Goal: Task Accomplishment & Management: Use online tool/utility

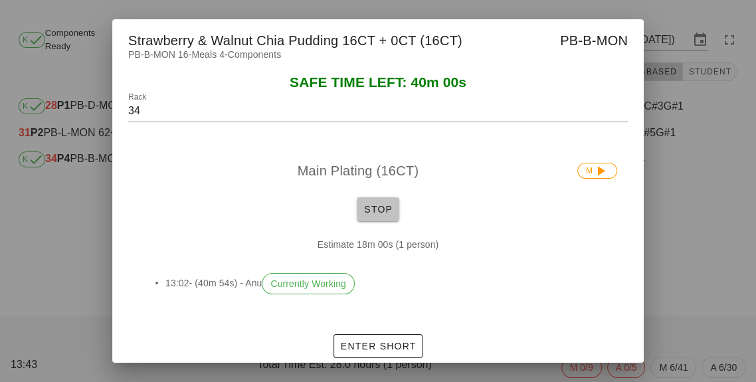
click at [367, 221] on button "Stop" at bounding box center [378, 209] width 43 height 24
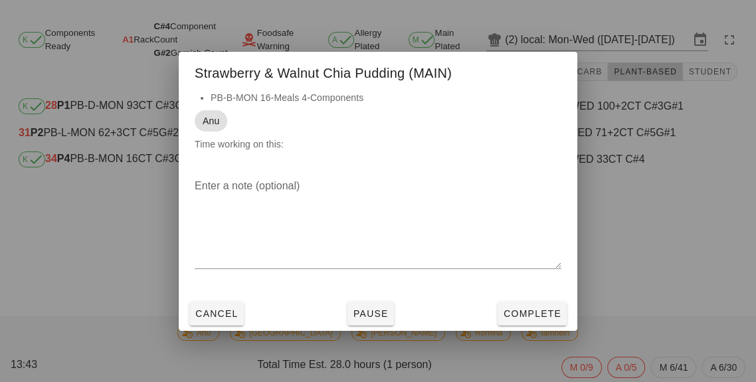
click at [530, 296] on div "Enter a note (optional)" at bounding box center [378, 231] width 399 height 129
click at [524, 325] on button "Complete" at bounding box center [531, 314] width 69 height 24
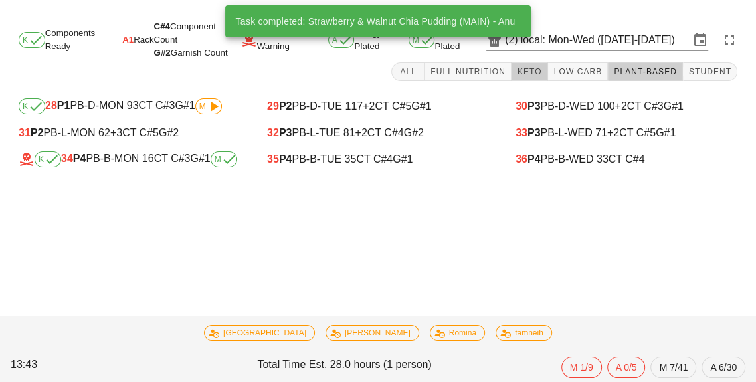
click at [535, 64] on button "Keto" at bounding box center [529, 71] width 37 height 19
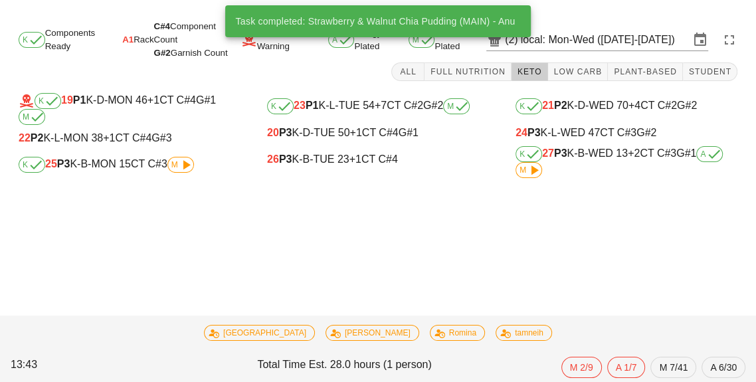
click at [183, 148] on div "22 P2 K-L-MON 38 +1 CT C#4 G#3" at bounding box center [129, 138] width 243 height 27
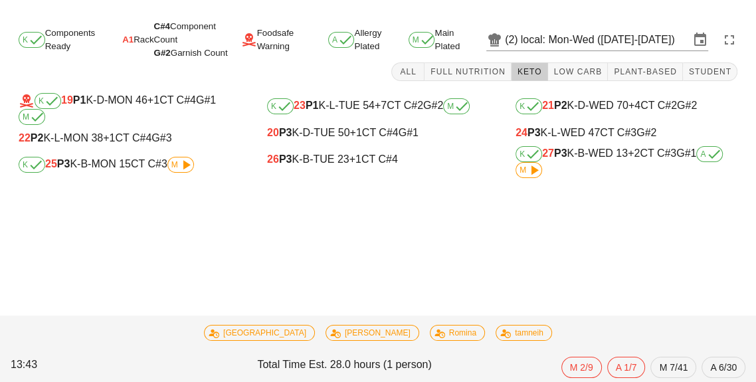
click at [191, 165] on icon at bounding box center [186, 165] width 16 height 16
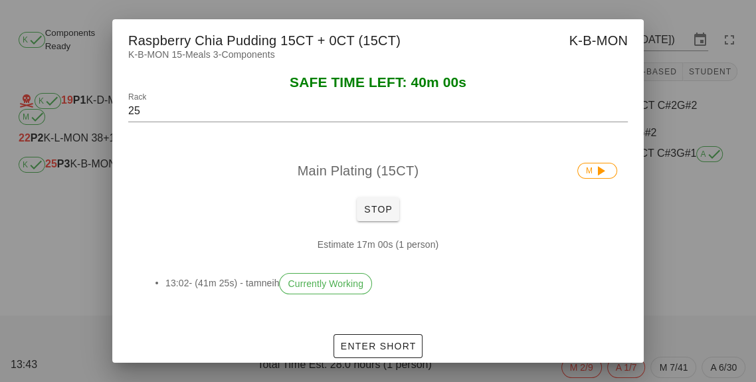
click at [386, 192] on div "Main Plating (15CT) M" at bounding box center [377, 170] width 499 height 43
click at [383, 221] on button "Stop" at bounding box center [378, 209] width 43 height 24
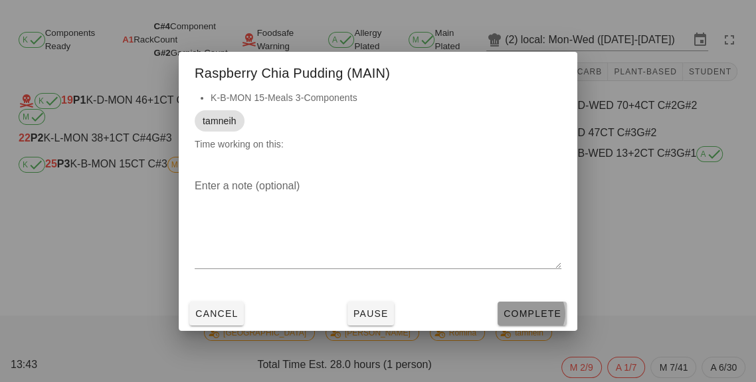
click at [526, 325] on button "Complete" at bounding box center [531, 314] width 69 height 24
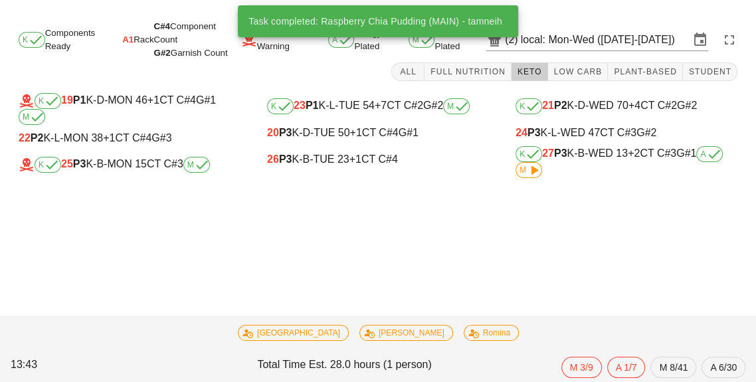
click at [537, 165] on icon at bounding box center [534, 170] width 16 height 16
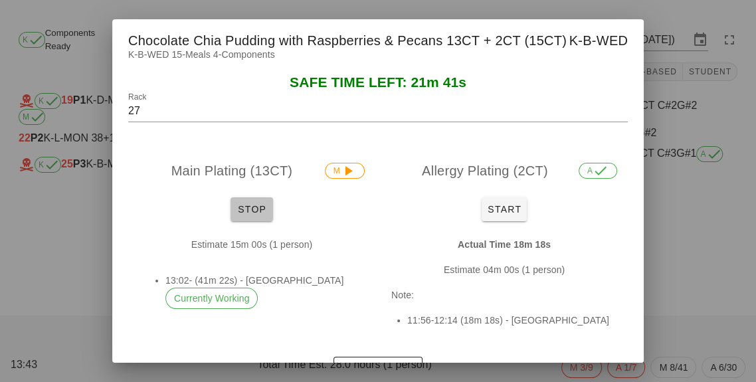
click at [254, 215] on span "Stop" at bounding box center [252, 209] width 32 height 11
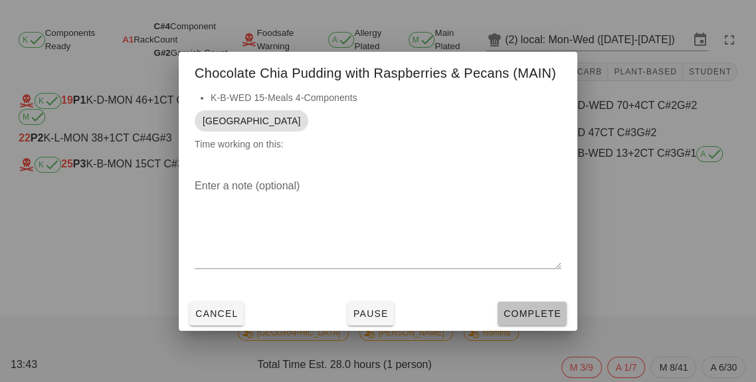
click at [539, 319] on span "Complete" at bounding box center [532, 313] width 58 height 11
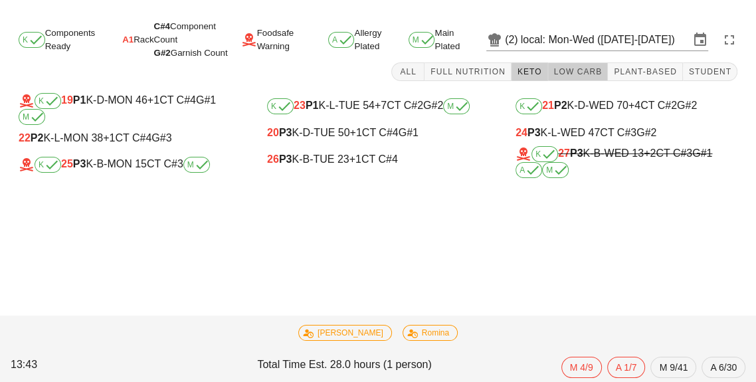
click at [590, 73] on span "Low Carb" at bounding box center [577, 71] width 49 height 9
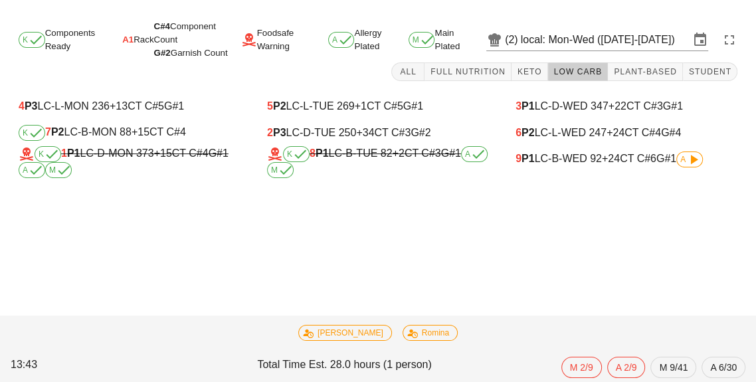
click at [161, 134] on div "K 7 P2 LC-B-MON 88 +15 CT C#4" at bounding box center [130, 133] width 222 height 16
type input "7"
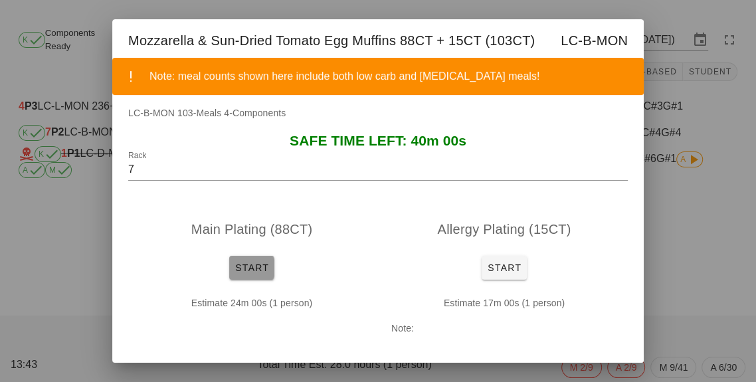
click at [247, 272] on button "Start" at bounding box center [251, 268] width 45 height 24
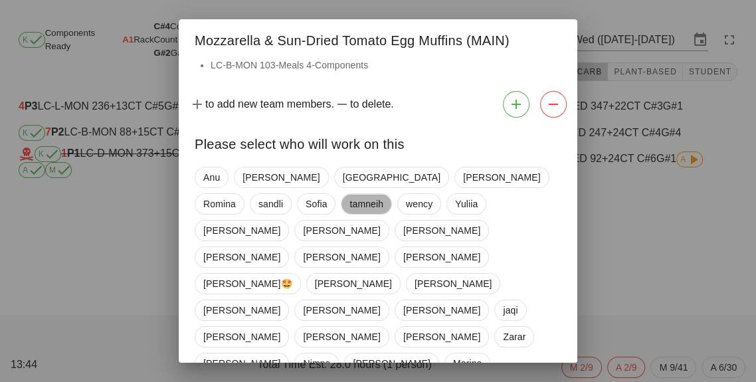
click at [349, 208] on span "tamneih" at bounding box center [366, 204] width 34 height 20
click at [202, 171] on span "Anu" at bounding box center [212, 177] width 34 height 21
click at [288, 161] on div "Please select who will work on this" at bounding box center [378, 142] width 399 height 39
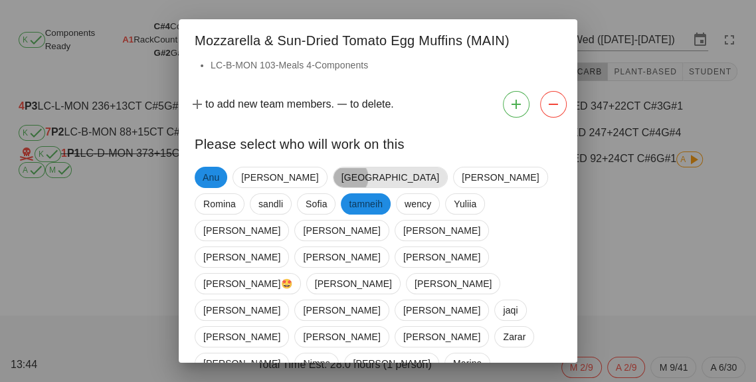
click at [333, 171] on span "[GEOGRAPHIC_DATA]" at bounding box center [390, 177] width 115 height 21
